Goal: Information Seeking & Learning: Find specific fact

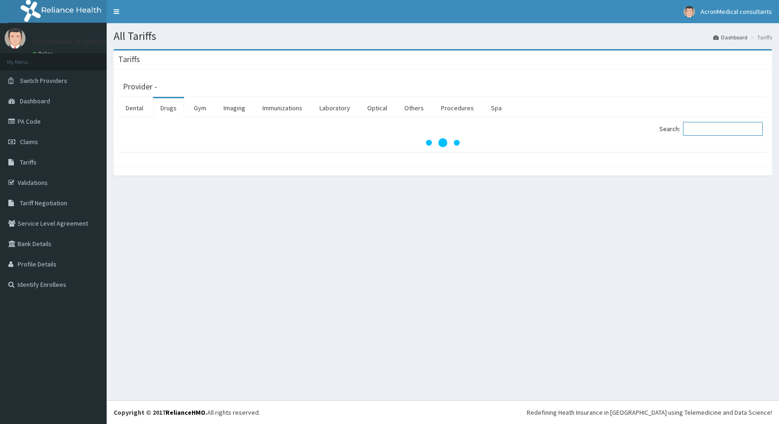
click at [703, 128] on input "Search:" at bounding box center [723, 129] width 80 height 14
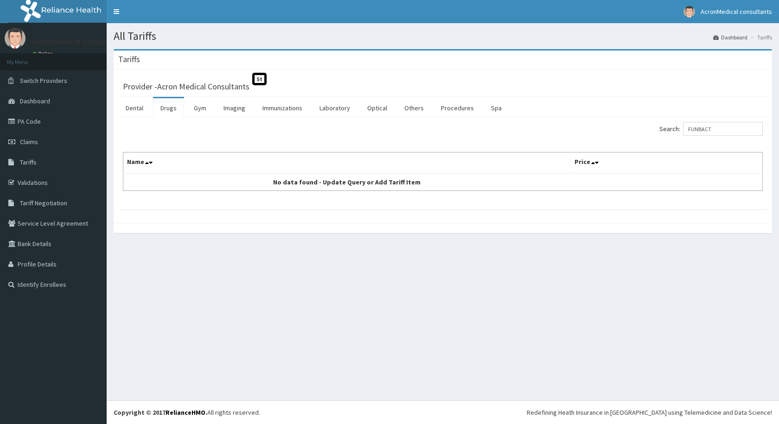
click at [702, 89] on div "Provider - Acron Medical Consultants St" at bounding box center [443, 85] width 640 height 13
click at [724, 129] on input "FUNBACT" at bounding box center [723, 129] width 80 height 14
type input "F"
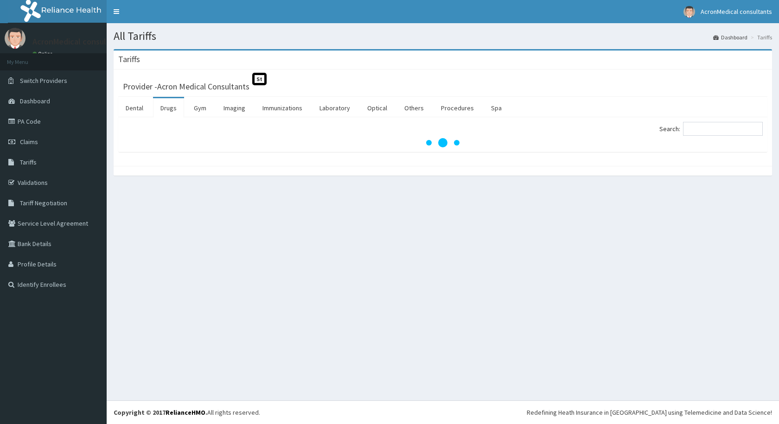
click at [170, 109] on link "Drugs" at bounding box center [168, 107] width 31 height 19
click at [707, 124] on input "Search:" at bounding box center [723, 129] width 80 height 14
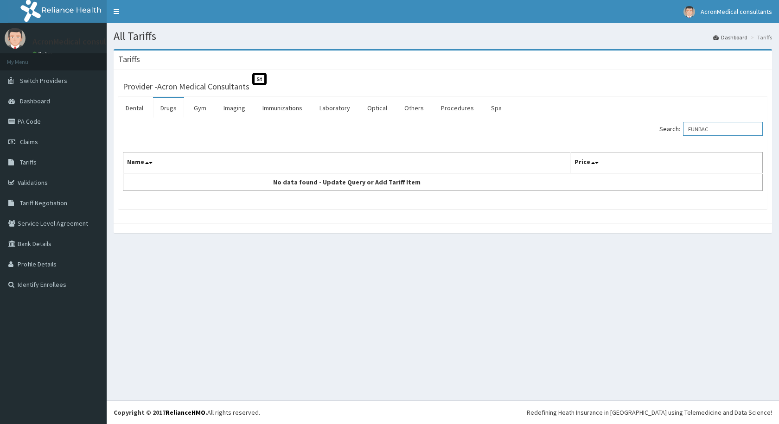
type input "FUNBAC"
click at [695, 226] on div at bounding box center [443, 229] width 659 height 10
click at [28, 121] on link "PA Code" at bounding box center [53, 121] width 107 height 20
